Goal: Task Accomplishment & Management: Complete application form

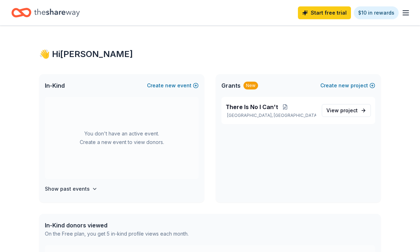
scroll to position [51, 0]
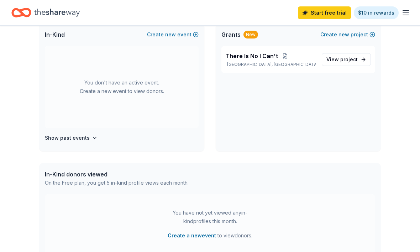
click at [185, 34] on button "Create new event" at bounding box center [173, 34] width 52 height 9
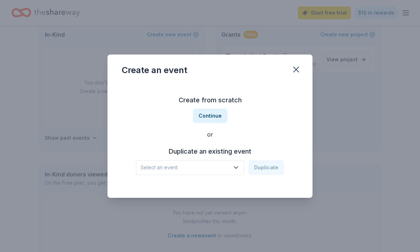
click at [218, 112] on button "Continue" at bounding box center [210, 116] width 35 height 14
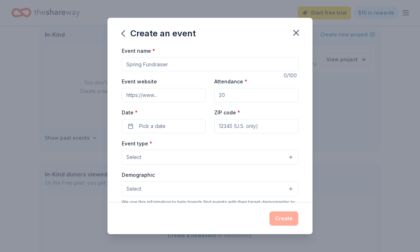
click at [225, 62] on input "Event name *" at bounding box center [210, 64] width 177 height 14
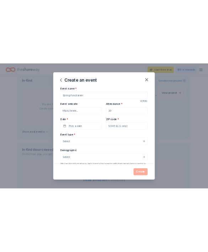
scroll to position [0, 0]
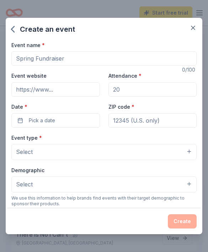
click at [121, 63] on input "Event name *" at bounding box center [104, 58] width 186 height 14
type input "Embracing The Journey"
click at [61, 90] on input "Event website" at bounding box center [55, 89] width 89 height 14
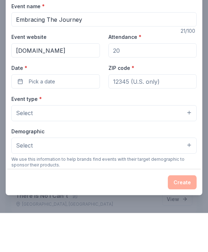
scroll to position [39, 0]
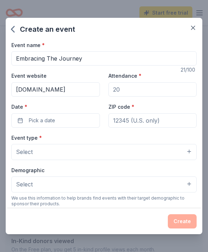
type input "[DOMAIN_NAME]"
click at [160, 93] on input "Attendance *" at bounding box center [153, 89] width 89 height 14
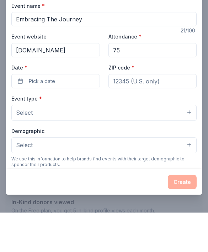
type input "75"
click at [81, 113] on button "Pick a date" at bounding box center [55, 120] width 89 height 14
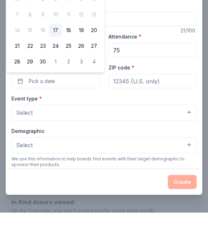
scroll to position [78, 0]
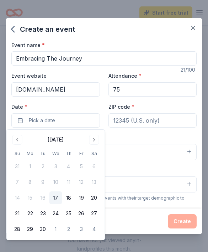
click at [97, 138] on button "Go to next month" at bounding box center [94, 140] width 10 height 10
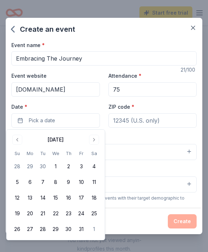
click at [96, 139] on button "Go to next month" at bounding box center [94, 140] width 10 height 10
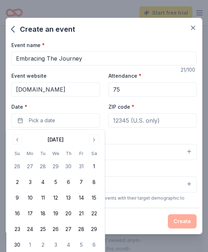
click at [97, 213] on button "22" at bounding box center [94, 213] width 13 height 13
click at [83, 104] on label "Date *" at bounding box center [55, 106] width 89 height 7
click at [83, 113] on button "[DATE]" at bounding box center [55, 120] width 89 height 14
click at [148, 150] on button "Select" at bounding box center [104, 152] width 186 height 16
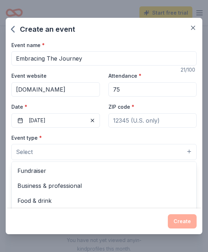
scroll to position [51, 0]
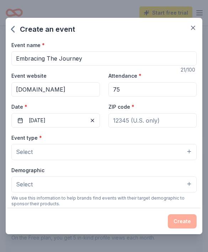
click at [150, 119] on input "ZIP code *" at bounding box center [153, 120] width 89 height 14
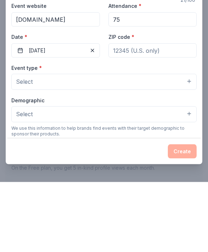
type input "33054"
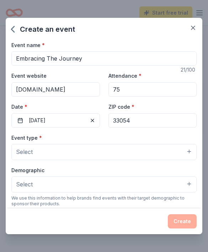
click at [157, 148] on button "Select" at bounding box center [104, 152] width 186 height 16
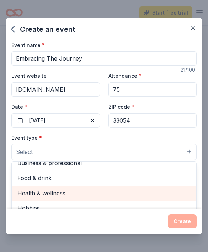
click at [70, 193] on span "Health & wellness" at bounding box center [103, 192] width 173 height 9
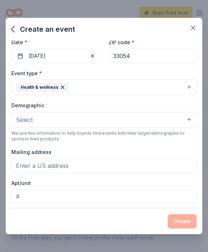
scroll to position [65, 0]
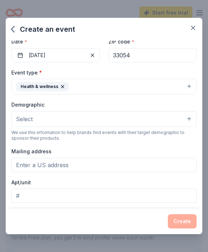
click at [176, 118] on button "Select" at bounding box center [104, 119] width 186 height 16
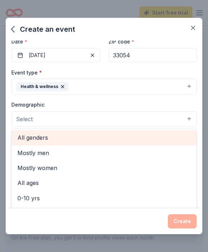
click at [55, 140] on span "All genders" at bounding box center [103, 137] width 173 height 9
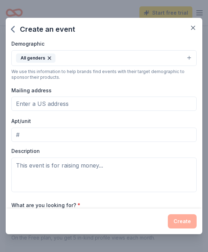
scroll to position [126, 0]
click at [150, 104] on input "Mailing address" at bounding box center [104, 103] width 186 height 14
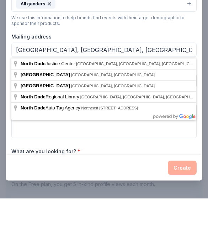
scroll to position [105, 0]
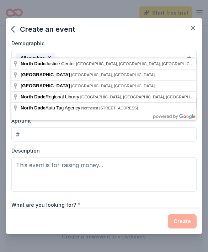
type input "[STREET_ADDRESS]"
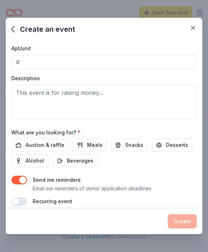
scroll to position [199, 0]
click at [92, 146] on span "Meals" at bounding box center [94, 144] width 15 height 9
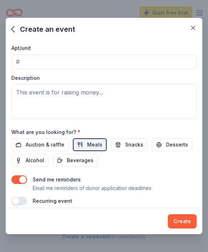
click at [56, 145] on span "Auction & raffle" at bounding box center [45, 144] width 39 height 9
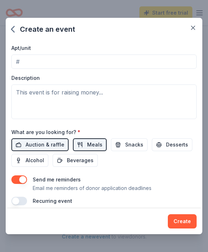
click at [173, 146] on span "Desserts" at bounding box center [177, 144] width 22 height 9
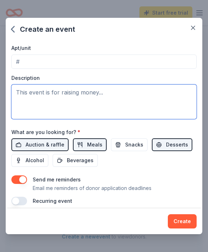
click at [116, 97] on textarea at bounding box center [104, 101] width 186 height 35
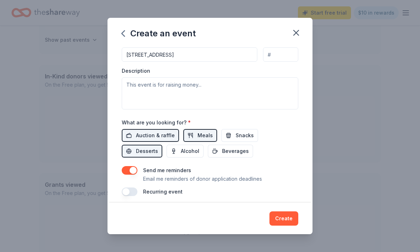
scroll to position [186, 0]
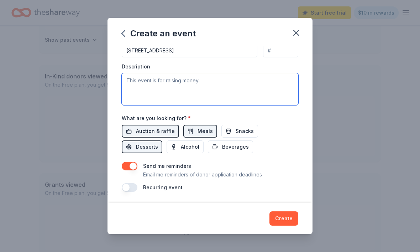
click at [138, 78] on textarea at bounding box center [210, 89] width 177 height 32
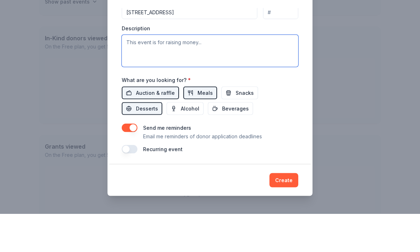
paste textarea "We are hosting a special 4-hour parent workshop titled “Embracing the Journey: …"
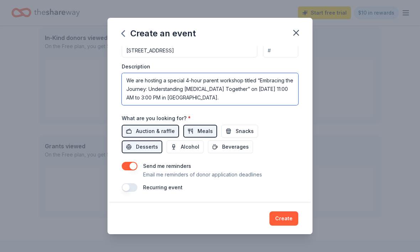
type textarea "We are hosting a special 4-hour parent workshop titled “Embracing the Journey: …"
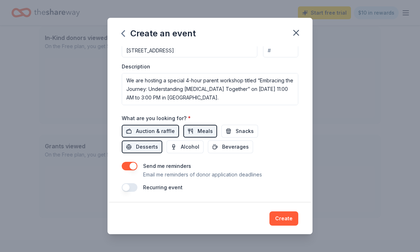
click at [289, 217] on button "Create" at bounding box center [284, 218] width 29 height 14
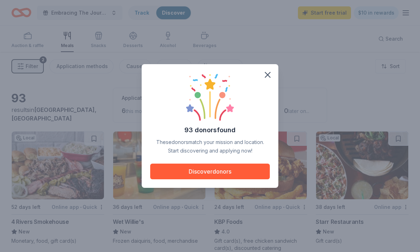
click at [251, 173] on button "Discover donors" at bounding box center [210, 172] width 120 height 16
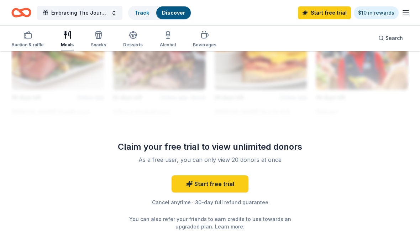
scroll to position [793, 0]
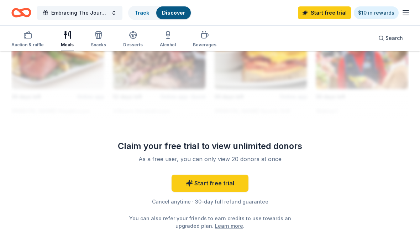
click at [228, 181] on link "Start free trial" at bounding box center [210, 183] width 77 height 17
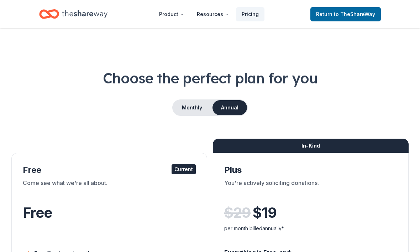
click at [222, 252] on html "Product Resources Pricing Return to TheShareWay Choose the perfect plan for you…" at bounding box center [210, 126] width 420 height 252
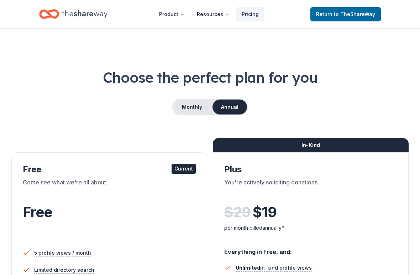
scroll to position [0, 0]
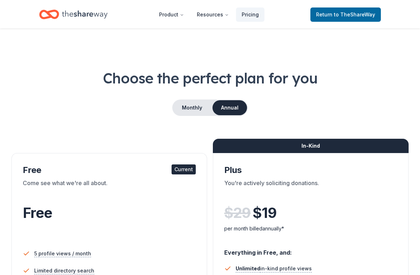
click at [69, 7] on icon "Home" at bounding box center [85, 14] width 46 height 15
click at [67, 12] on icon "Home" at bounding box center [85, 14] width 46 height 15
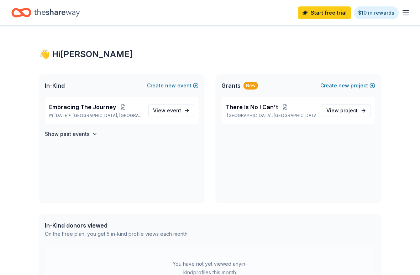
click at [112, 107] on span "Embracing The Journey" at bounding box center [82, 107] width 67 height 9
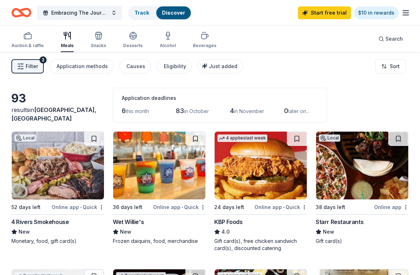
click at [27, 46] on div "Auction & raffle" at bounding box center [27, 46] width 32 height 6
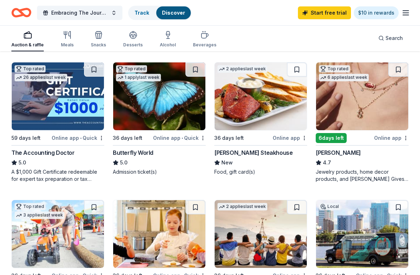
scroll to position [344, 0]
